Goal: Communication & Community: Participate in discussion

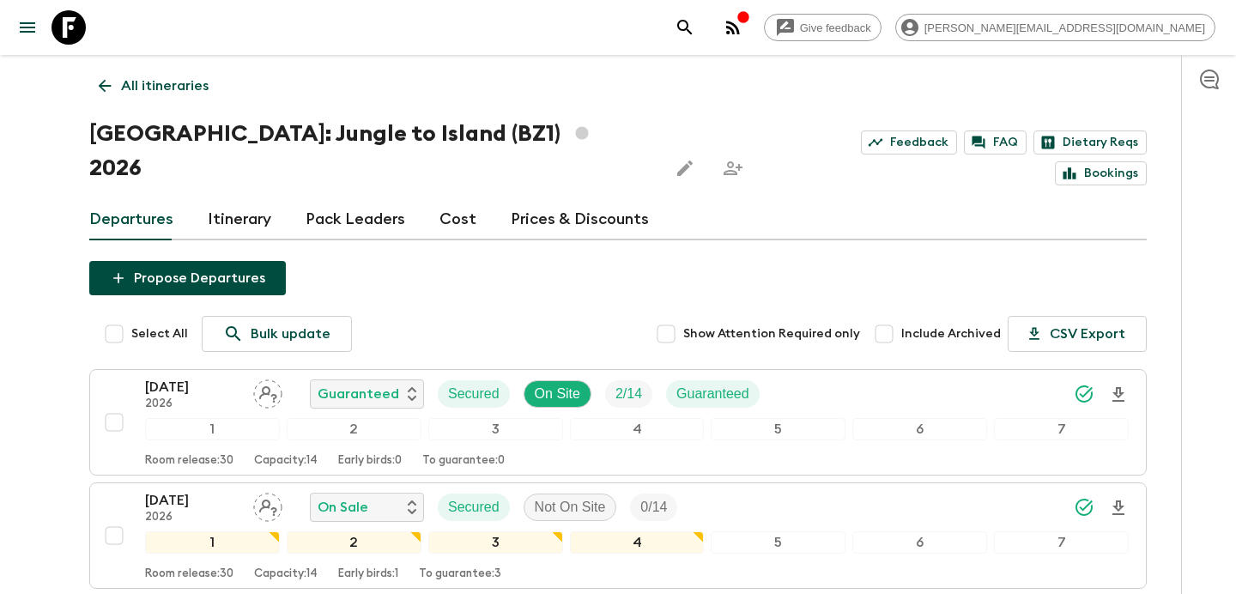
click at [750, 15] on icon "button" at bounding box center [744, 17] width 14 height 14
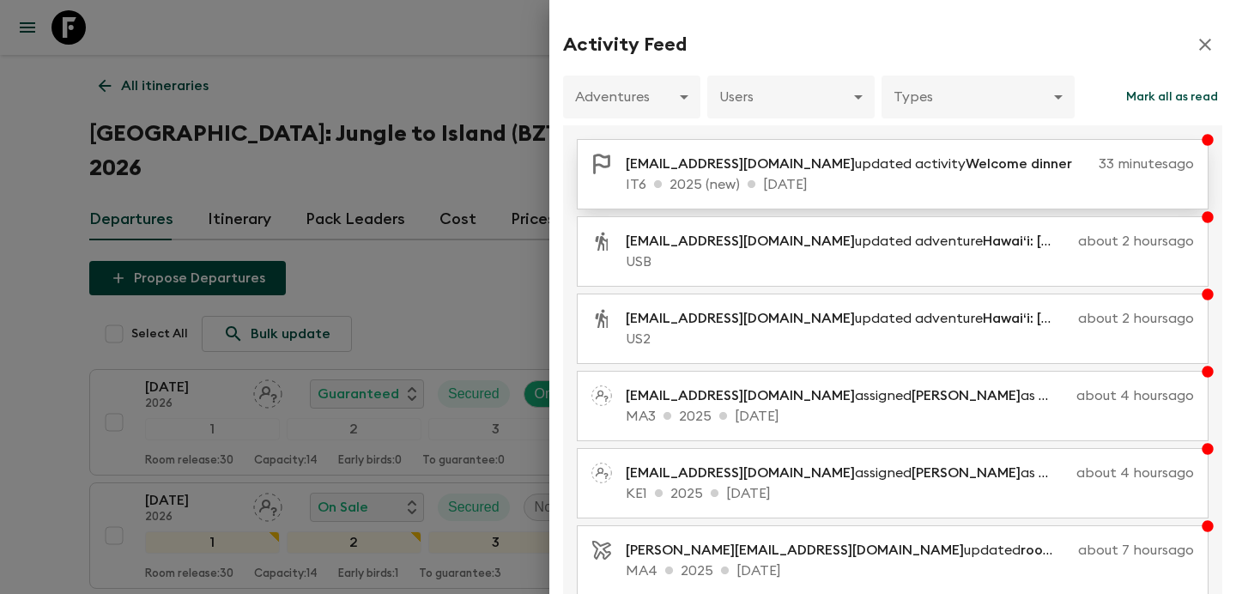
click at [864, 167] on p "[EMAIL_ADDRESS][DOMAIN_NAME] updated activity Welcome dinner" at bounding box center [856, 164] width 460 height 21
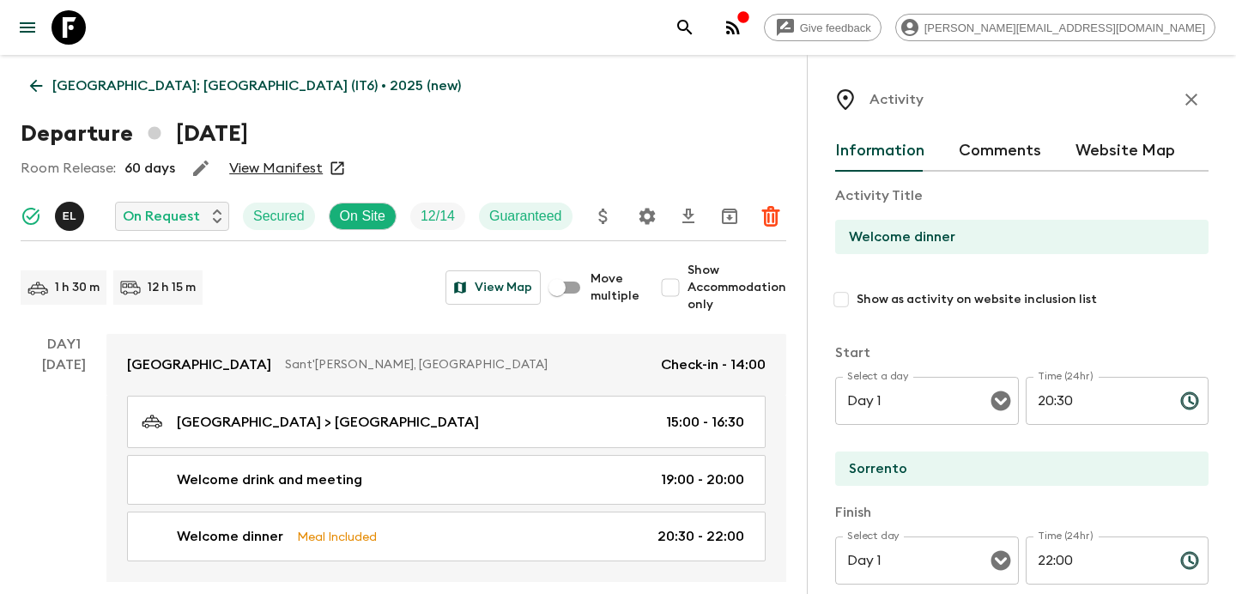
click at [219, 87] on p "[GEOGRAPHIC_DATA]: [GEOGRAPHIC_DATA] (IT6) • 2025 (new)" at bounding box center [256, 86] width 409 height 21
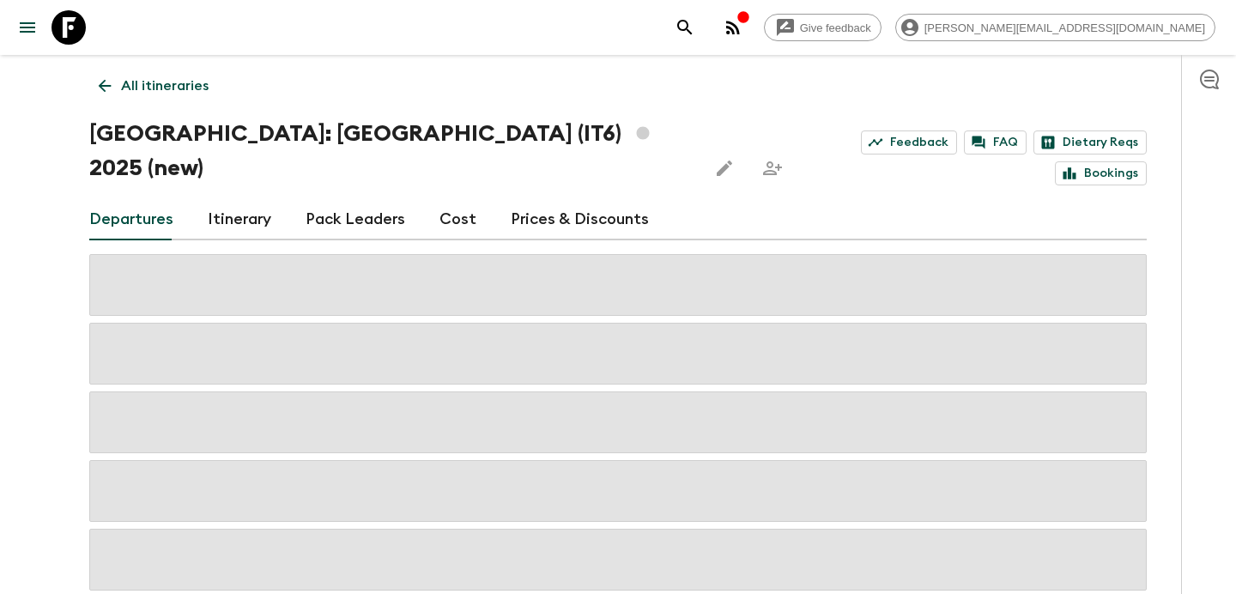
click at [743, 32] on icon "button" at bounding box center [733, 27] width 21 height 21
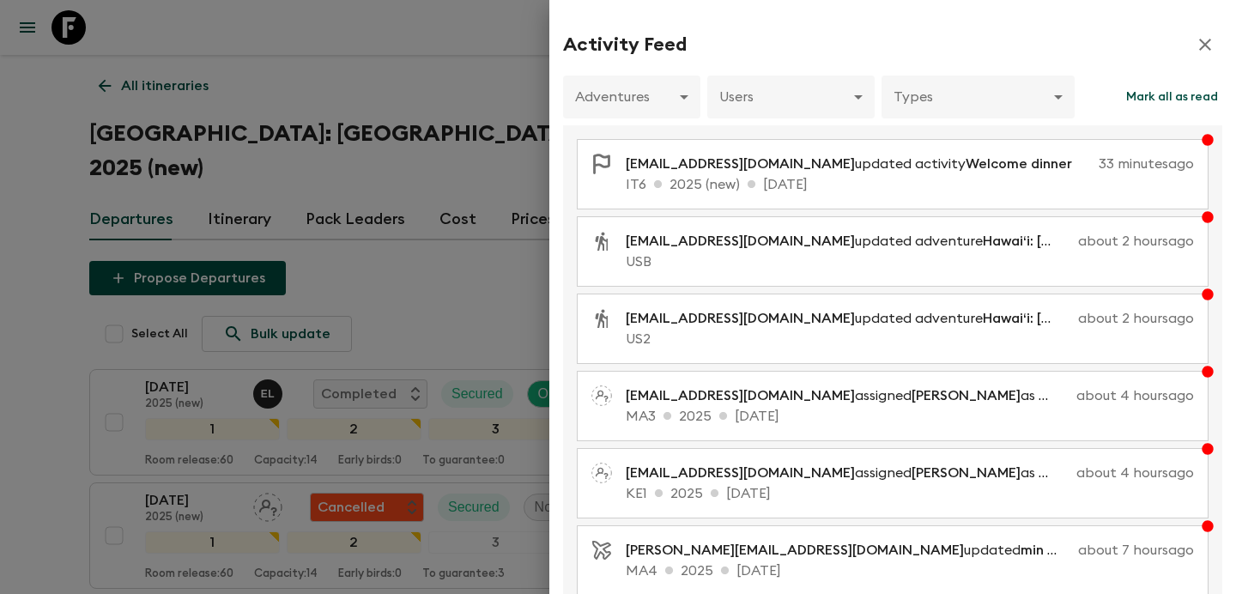
click at [450, 221] on div at bounding box center [618, 297] width 1236 height 594
